Goal: Task Accomplishment & Management: Complete application form

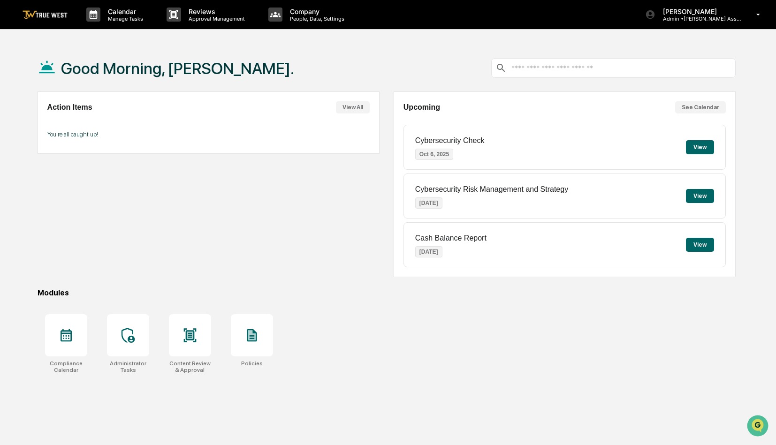
click at [356, 105] on button "View All" at bounding box center [353, 107] width 34 height 12
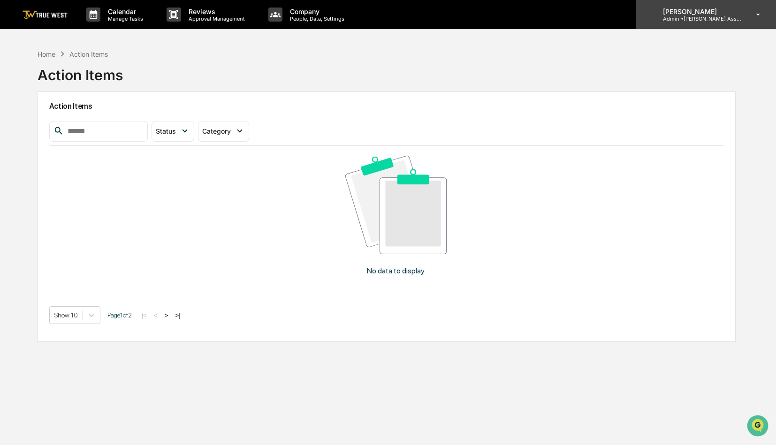
click at [700, 19] on p "Admin • [PERSON_NAME] Asset Management" at bounding box center [699, 18] width 87 height 7
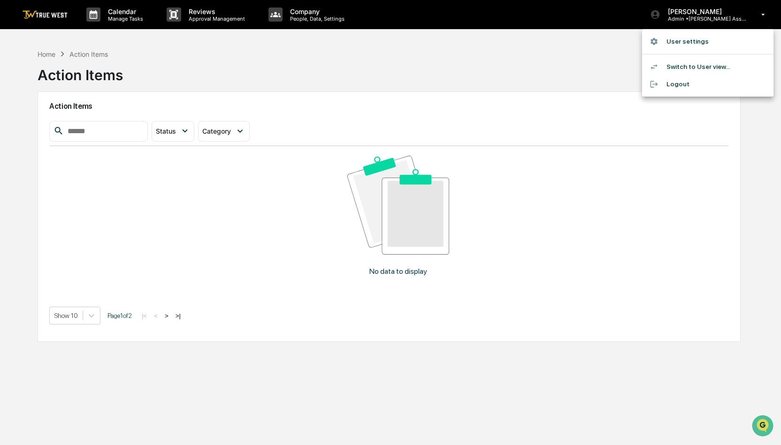
click at [676, 65] on li "Switch to User view..." at bounding box center [707, 66] width 131 height 17
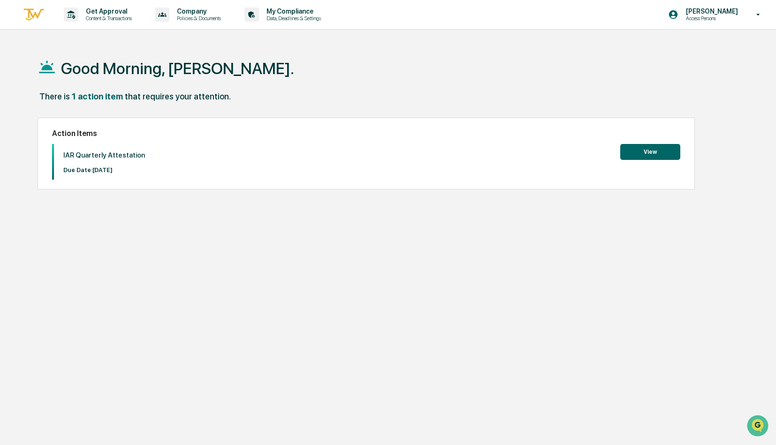
click at [648, 150] on button "View" at bounding box center [650, 152] width 60 height 16
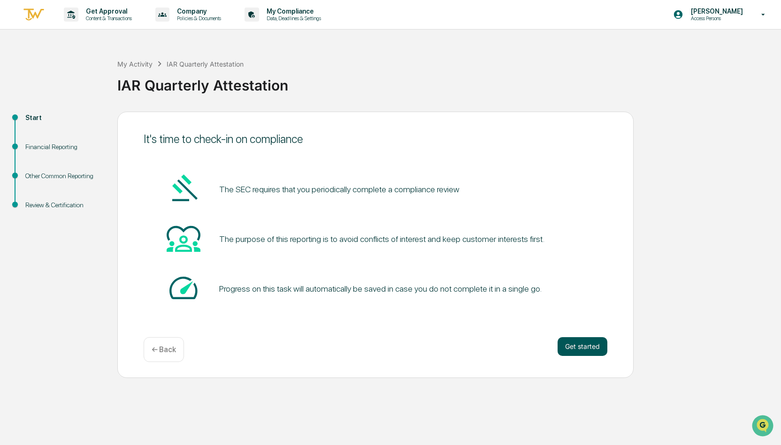
click at [591, 349] on button "Get started" at bounding box center [583, 346] width 50 height 19
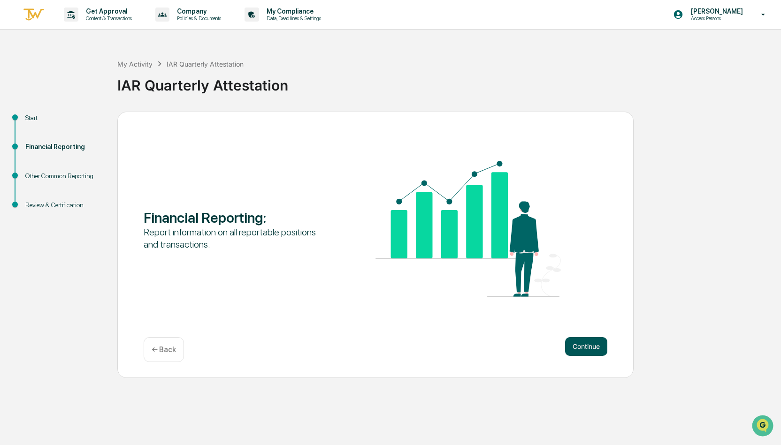
click at [587, 347] on button "Continue" at bounding box center [586, 346] width 42 height 19
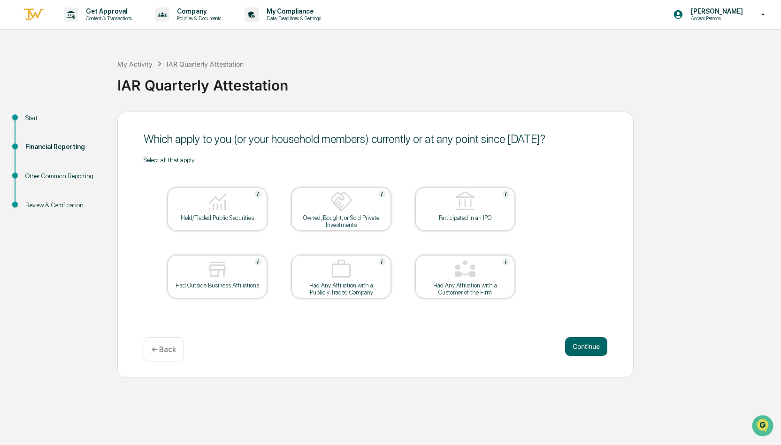
click at [587, 347] on button "Continue" at bounding box center [586, 346] width 42 height 19
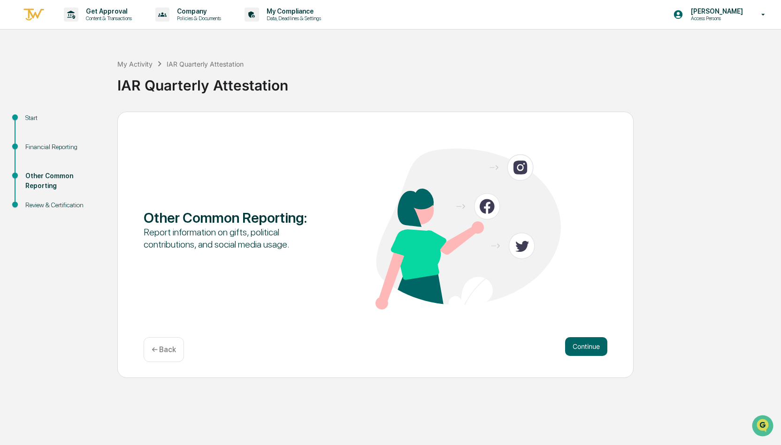
click at [587, 347] on button "Continue" at bounding box center [586, 346] width 42 height 19
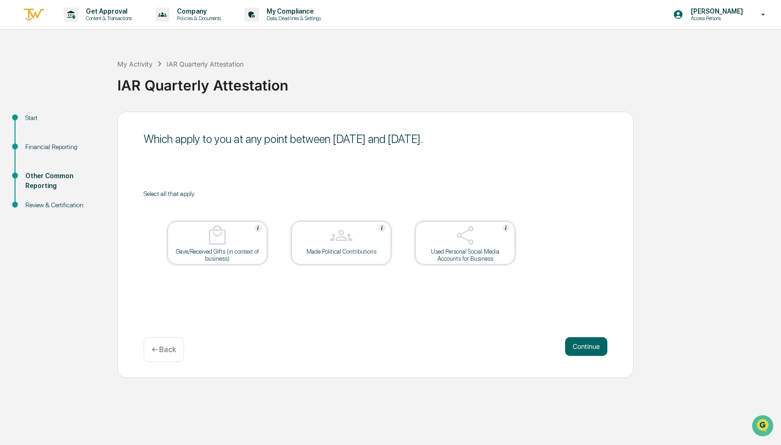
click at [587, 347] on button "Continue" at bounding box center [586, 346] width 42 height 19
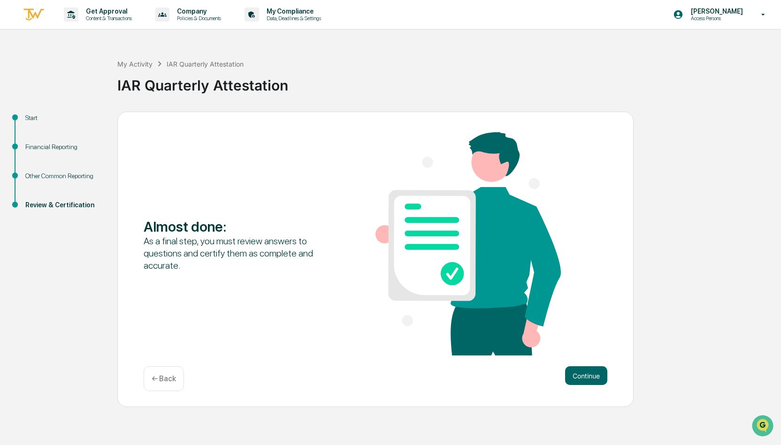
click at [587, 347] on div "Almost done : As a final step, you must review answers to questions and certify…" at bounding box center [376, 244] width 464 height 225
click at [584, 378] on button "Continue" at bounding box center [586, 376] width 42 height 19
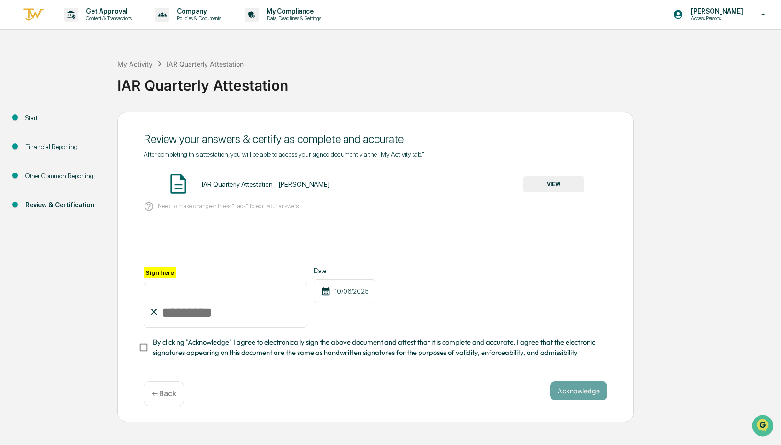
click at [533, 181] on button "VIEW" at bounding box center [553, 184] width 61 height 16
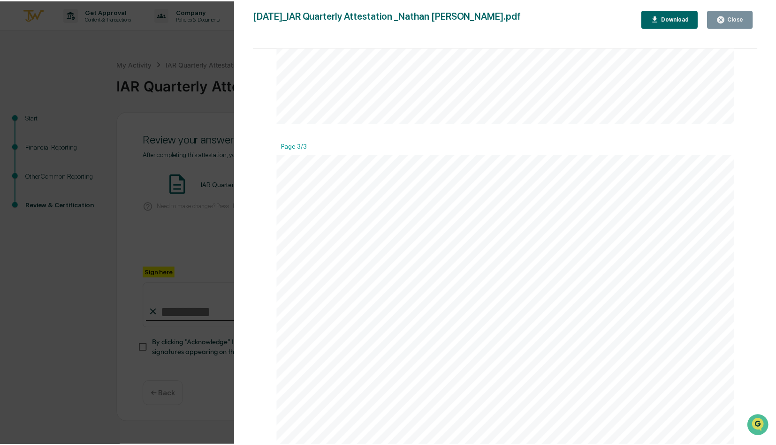
scroll to position [1408, 0]
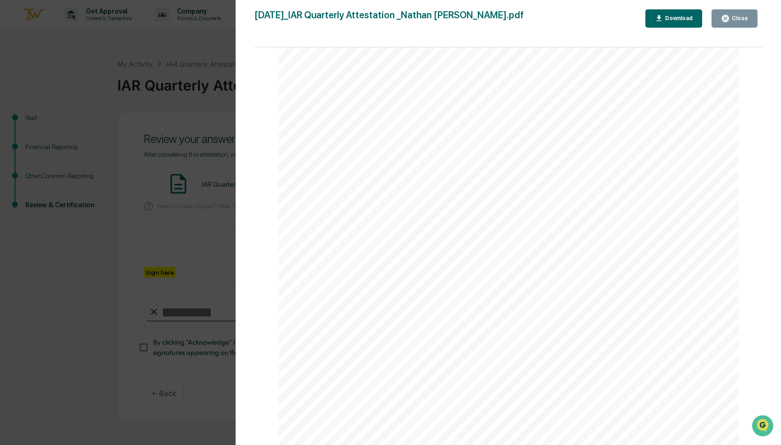
click at [738, 19] on div "Close" at bounding box center [739, 18] width 18 height 7
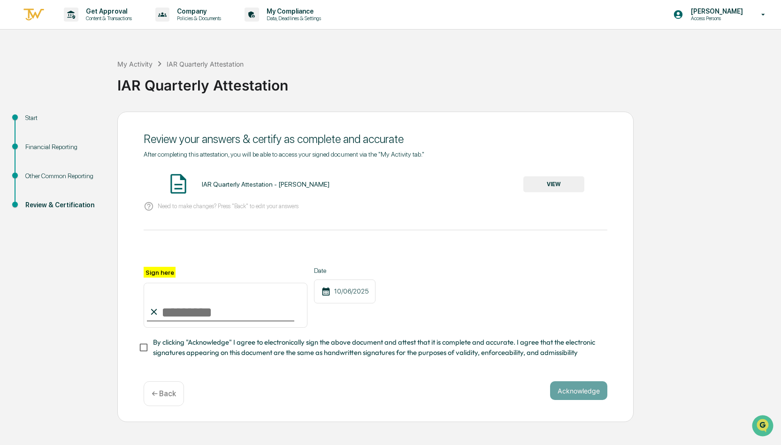
click at [176, 318] on input "Sign here" at bounding box center [226, 305] width 164 height 45
type input "**********"
click at [338, 322] on div "Date [DATE]" at bounding box center [344, 297] width 61 height 61
click at [564, 398] on button "Acknowledge" at bounding box center [578, 391] width 57 height 19
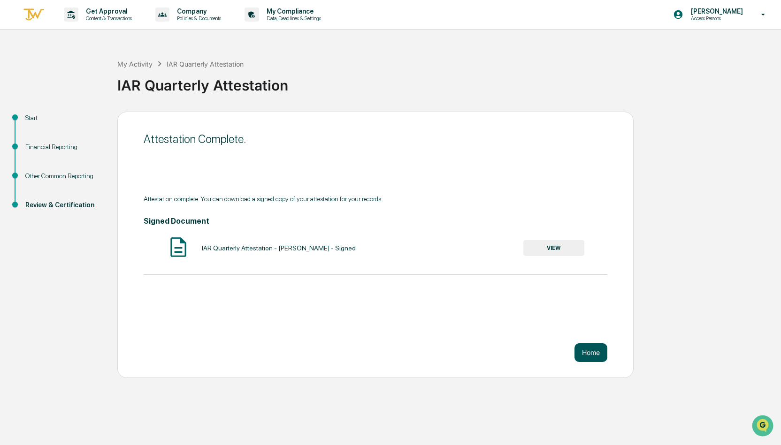
click at [587, 350] on button "Home" at bounding box center [590, 353] width 33 height 19
